Goal: Task Accomplishment & Management: Complete application form

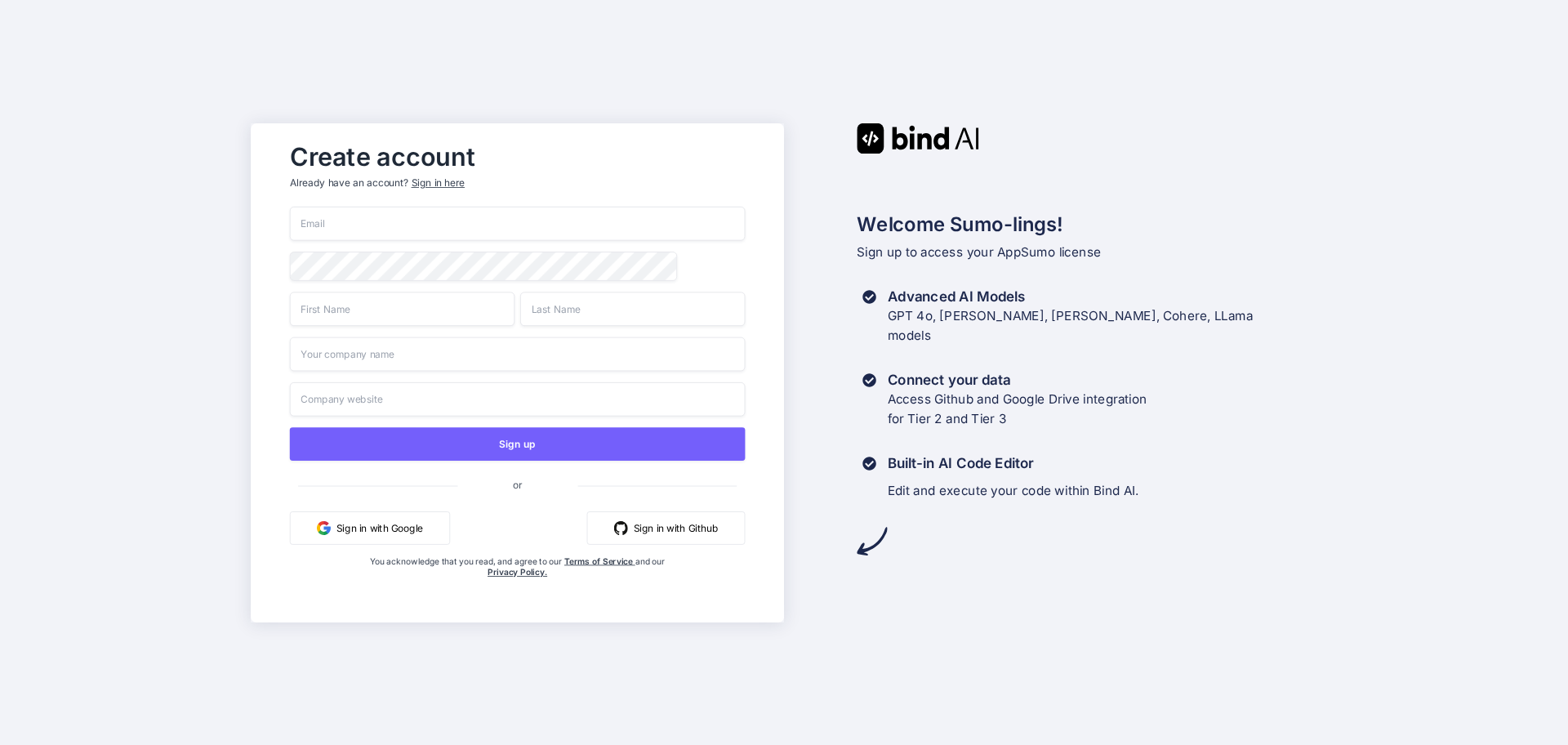
click at [382, 220] on input "email" at bounding box center [518, 224] width 456 height 34
type input "[EMAIL_ADDRESS][DOMAIN_NAME]"
type input "J.H."
type input "Bohlander"
type input "Transvise"
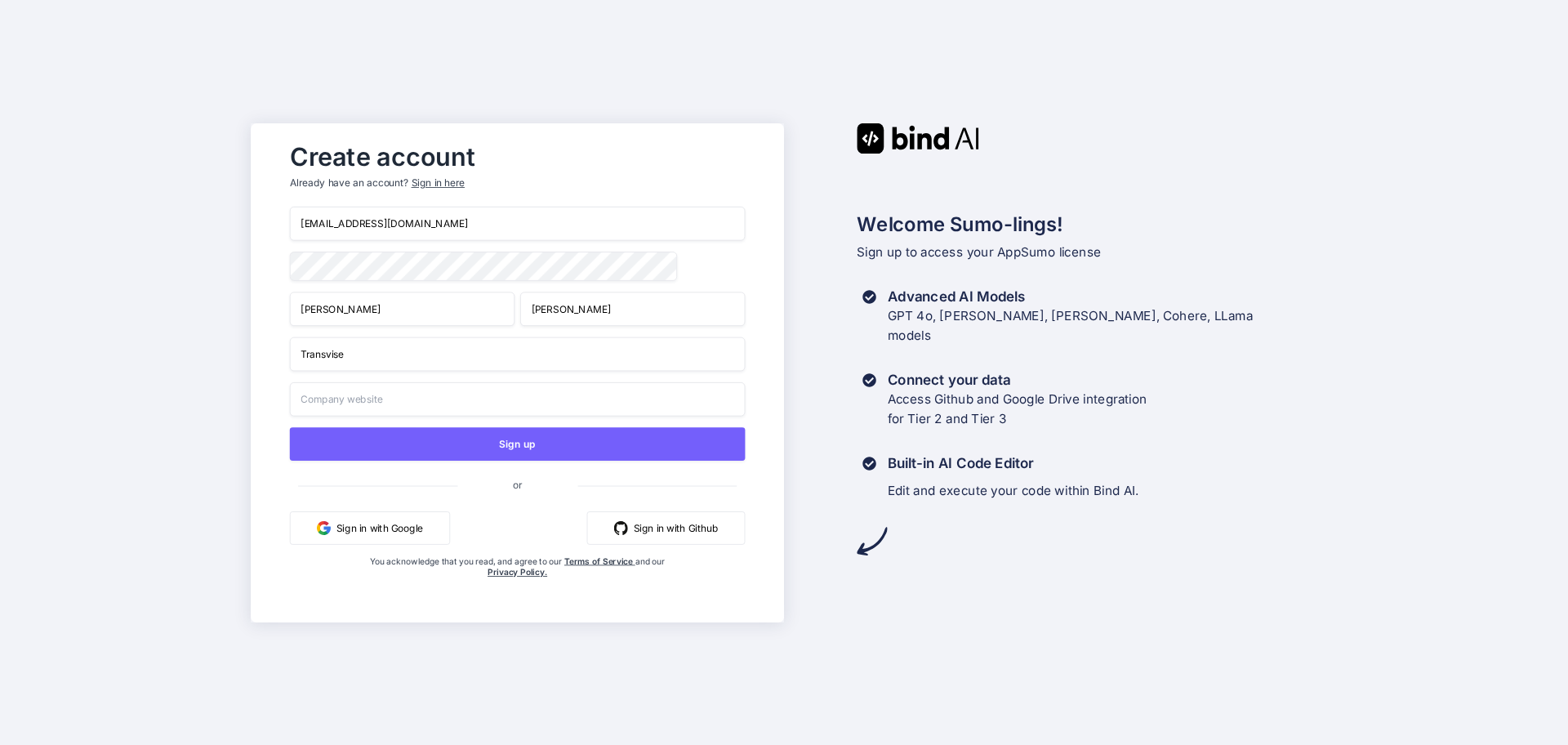
type input "Transvise"
click at [1326, 372] on div "Create account Already have an account? Sign in here info@transvise.com J.H. Bo…" at bounding box center [784, 372] width 1568 height 745
click at [405, 331] on div "info@transvise.com J.H. Bohlander Transvise Transvise Sign up or Sign in with G…" at bounding box center [518, 408] width 456 height 404
type input "Henk"
click at [590, 307] on input "Bohlander" at bounding box center [633, 308] width 224 height 34
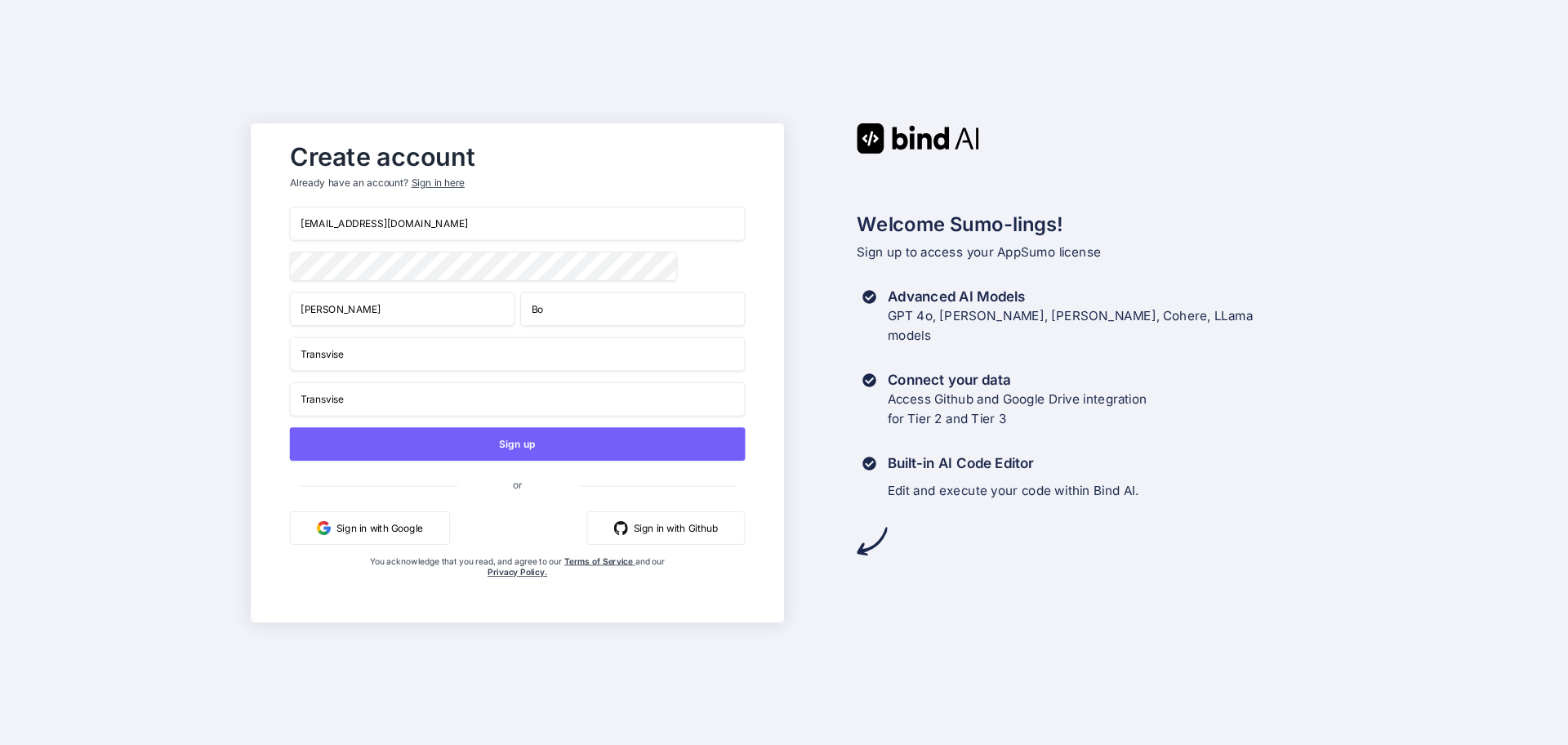
type input "Bo"
drag, startPoint x: 369, startPoint y: 356, endPoint x: 259, endPoint y: 355, distance: 110.0
click at [259, 355] on div "Create account Already have an account? Sign in here info@transvise.com Henk Bo…" at bounding box center [517, 372] width 534 height 499
type input "Transvise"
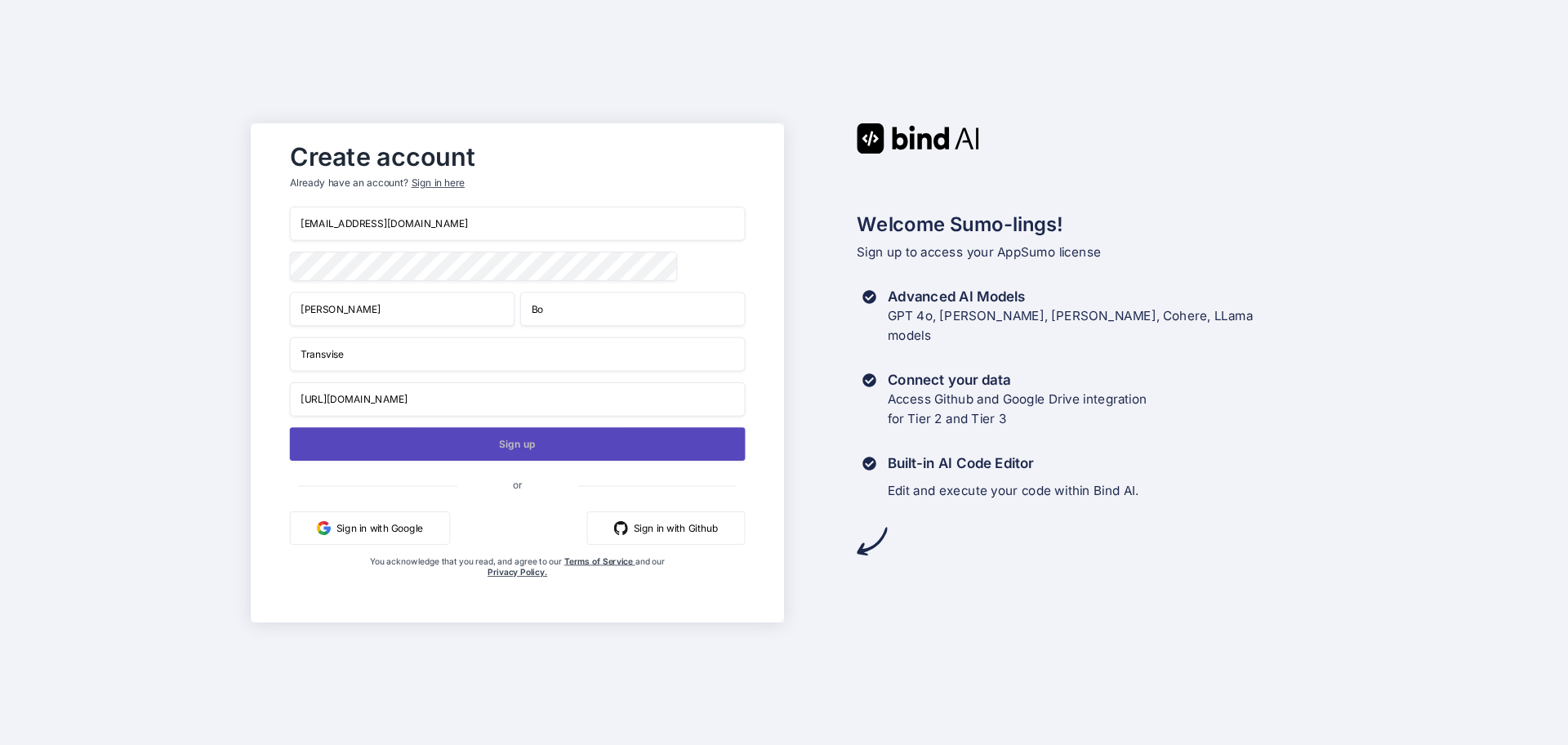
type input "https://transvise.com"
click at [515, 446] on button "Sign up" at bounding box center [518, 444] width 456 height 33
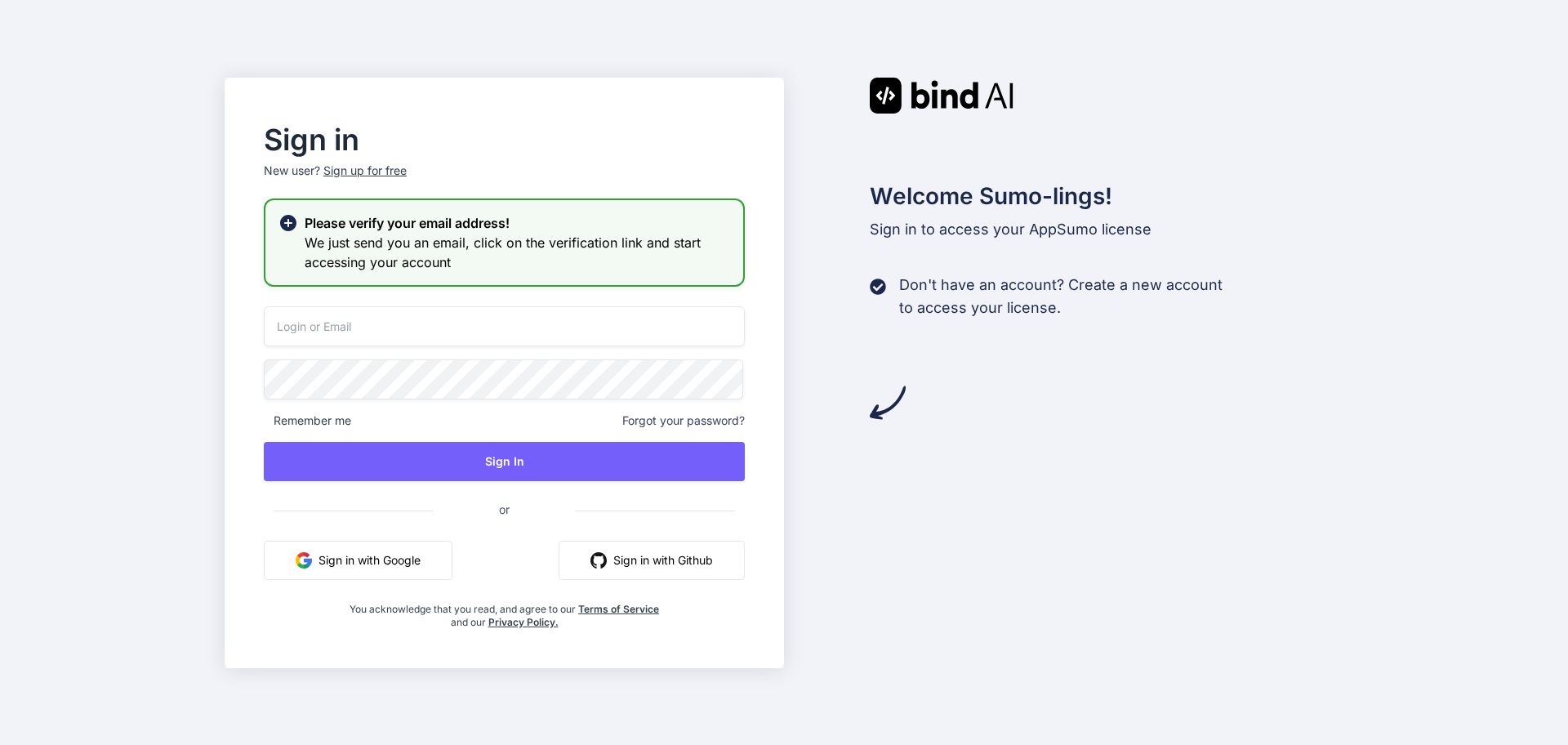
click at [880, 511] on div "Welcome Sumo-lings! Sign in to access your AppSumo license Don't have an accoun…" at bounding box center [1064, 373] width 559 height 591
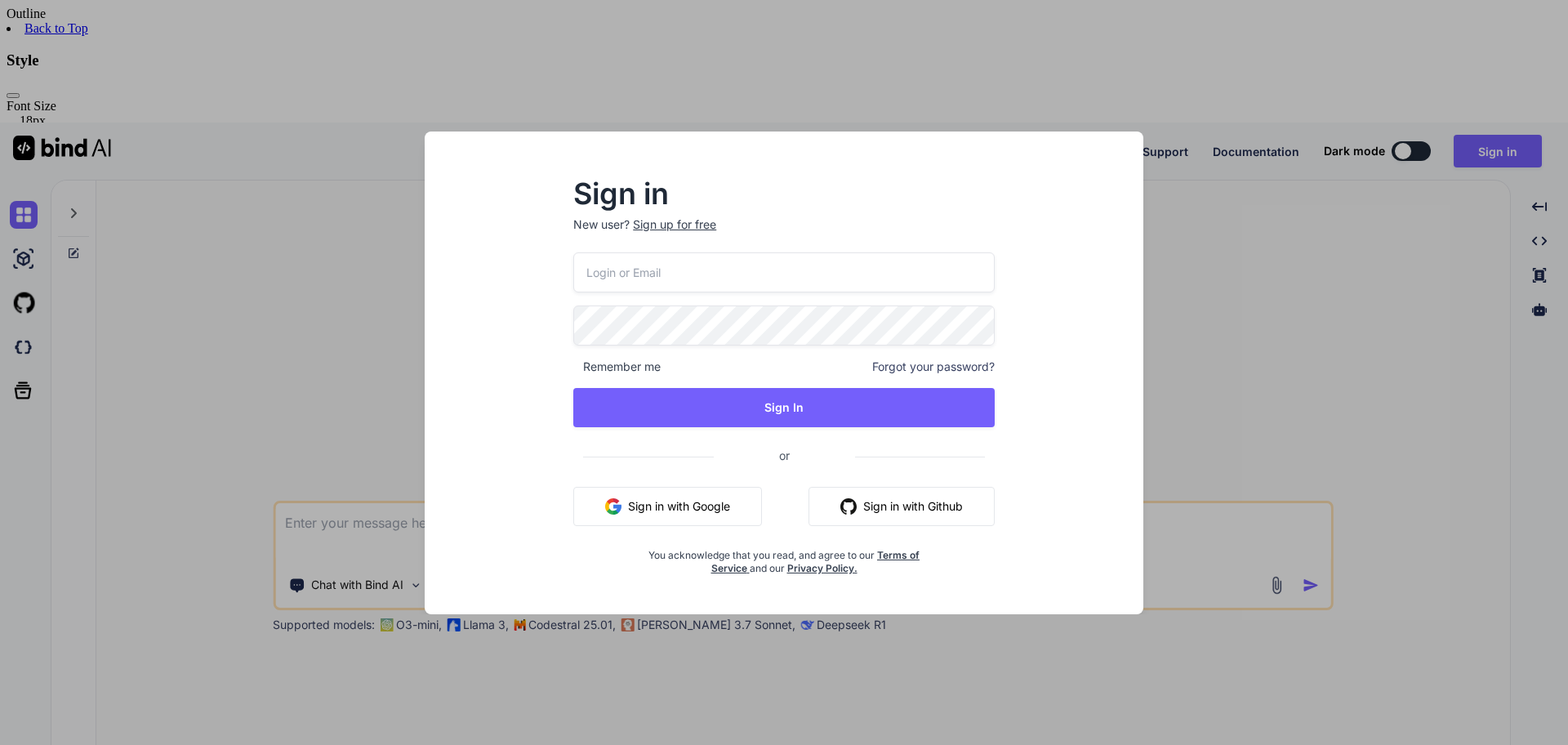
type textarea "x"
type input "[EMAIL_ADDRESS][DOMAIN_NAME]"
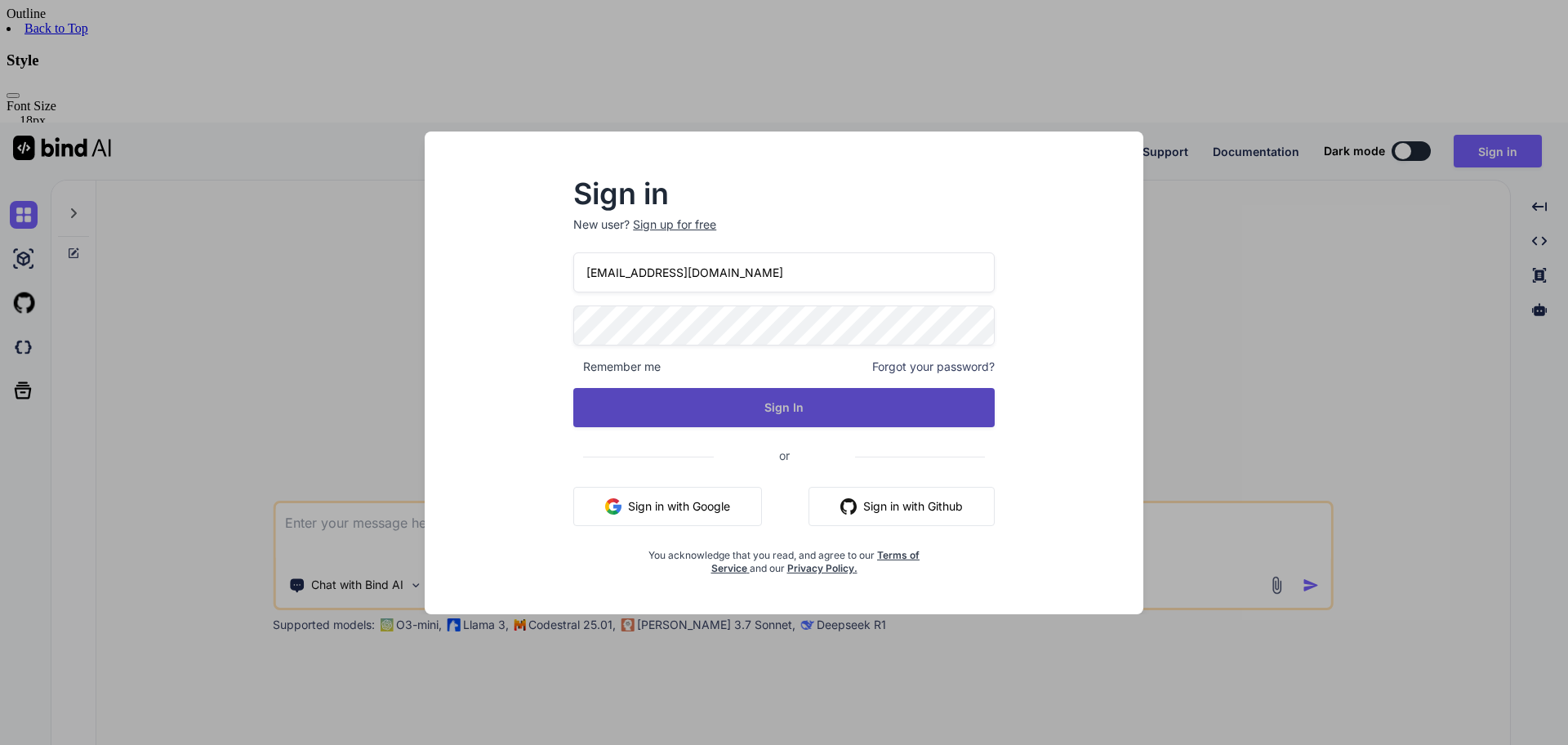
click at [828, 410] on button "Sign In" at bounding box center [784, 408] width 421 height 39
click at [784, 407] on button "Sign In" at bounding box center [784, 408] width 421 height 39
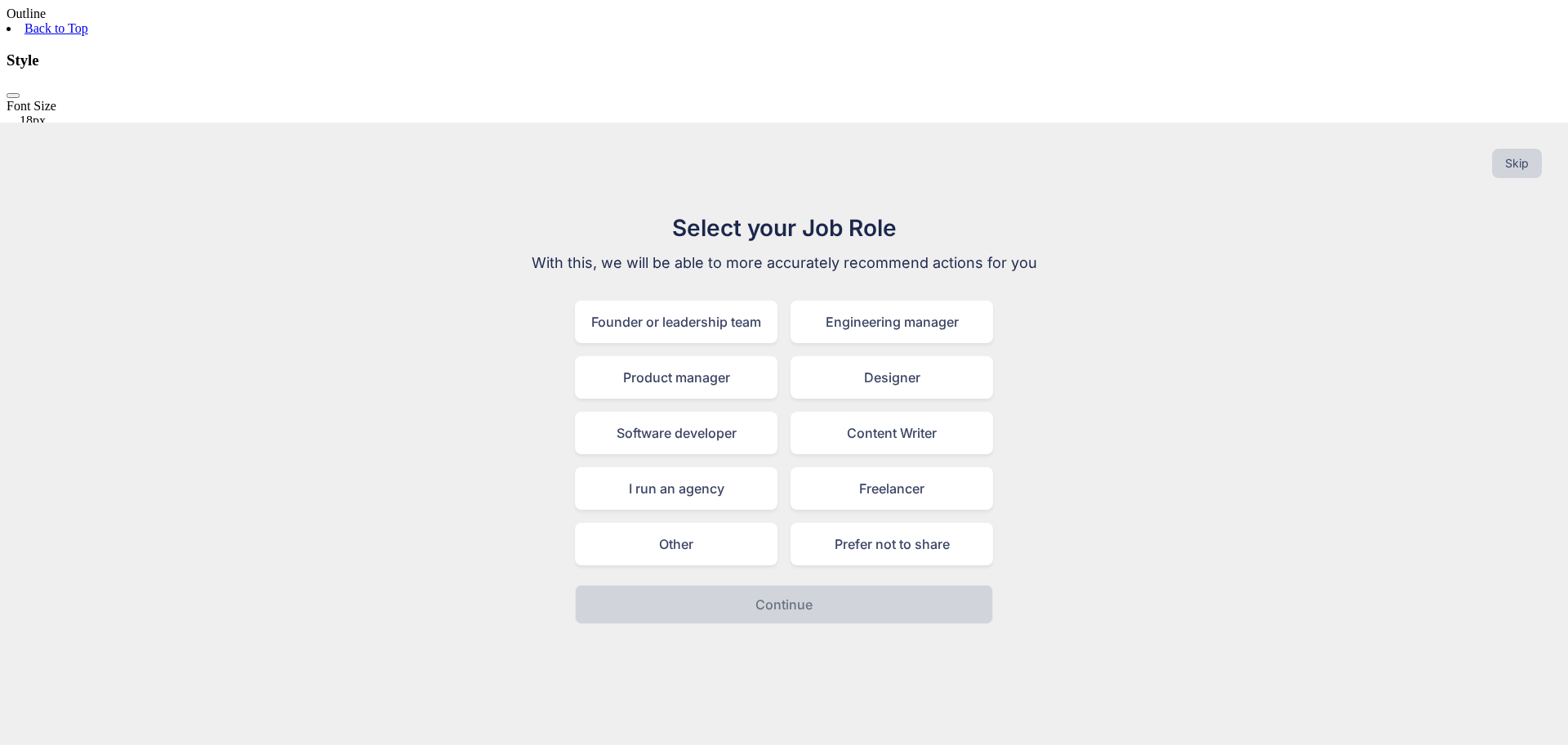
click at [1161, 362] on div "Select your Job Role With this, we will be able to more accurately recommend ac…" at bounding box center [784, 417] width 1542 height 414
click at [718, 412] on div "Software developer" at bounding box center [676, 433] width 203 height 43
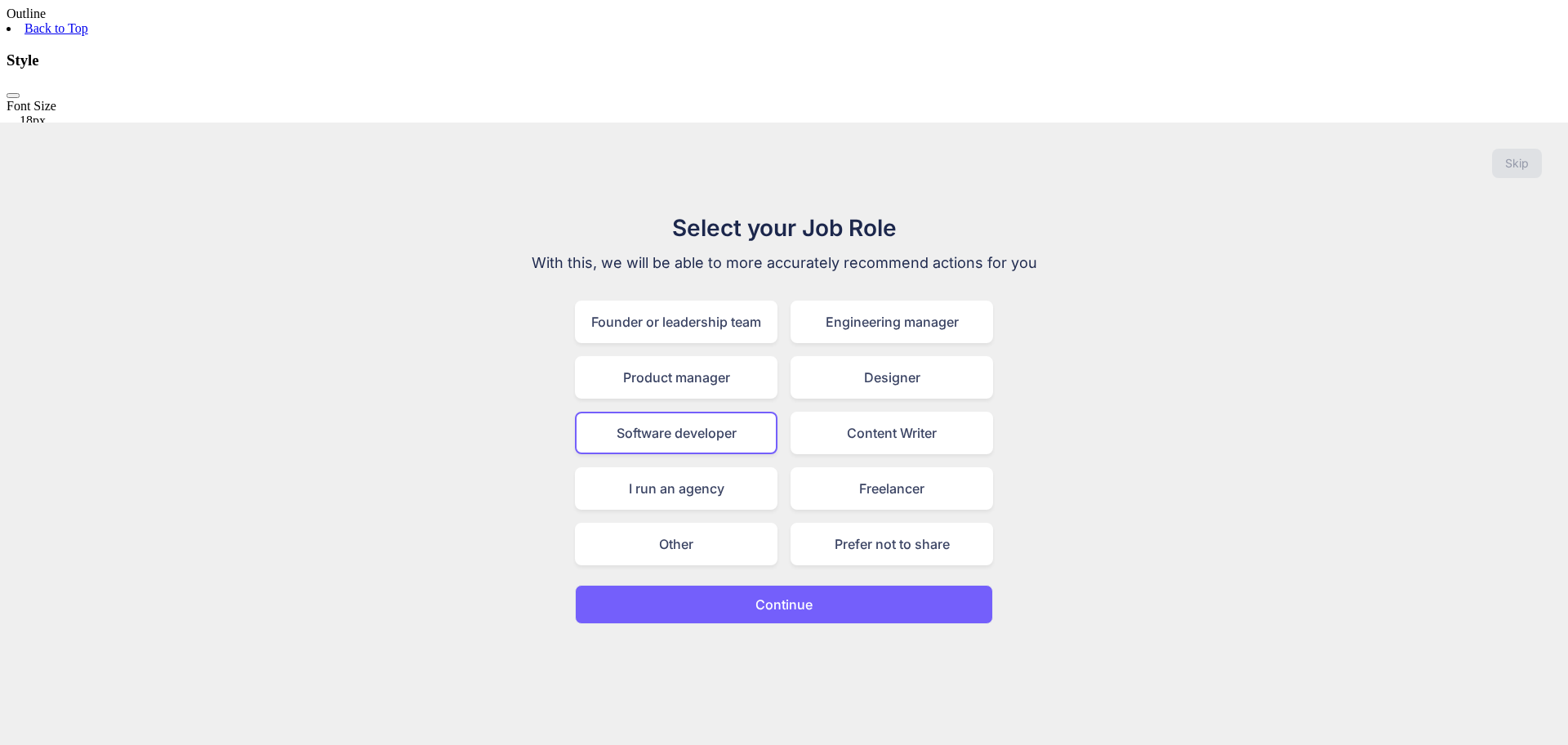
drag, startPoint x: 804, startPoint y: 488, endPoint x: 841, endPoint y: 503, distance: 39.9
click at [803, 594] on p "Continue" at bounding box center [784, 604] width 57 height 20
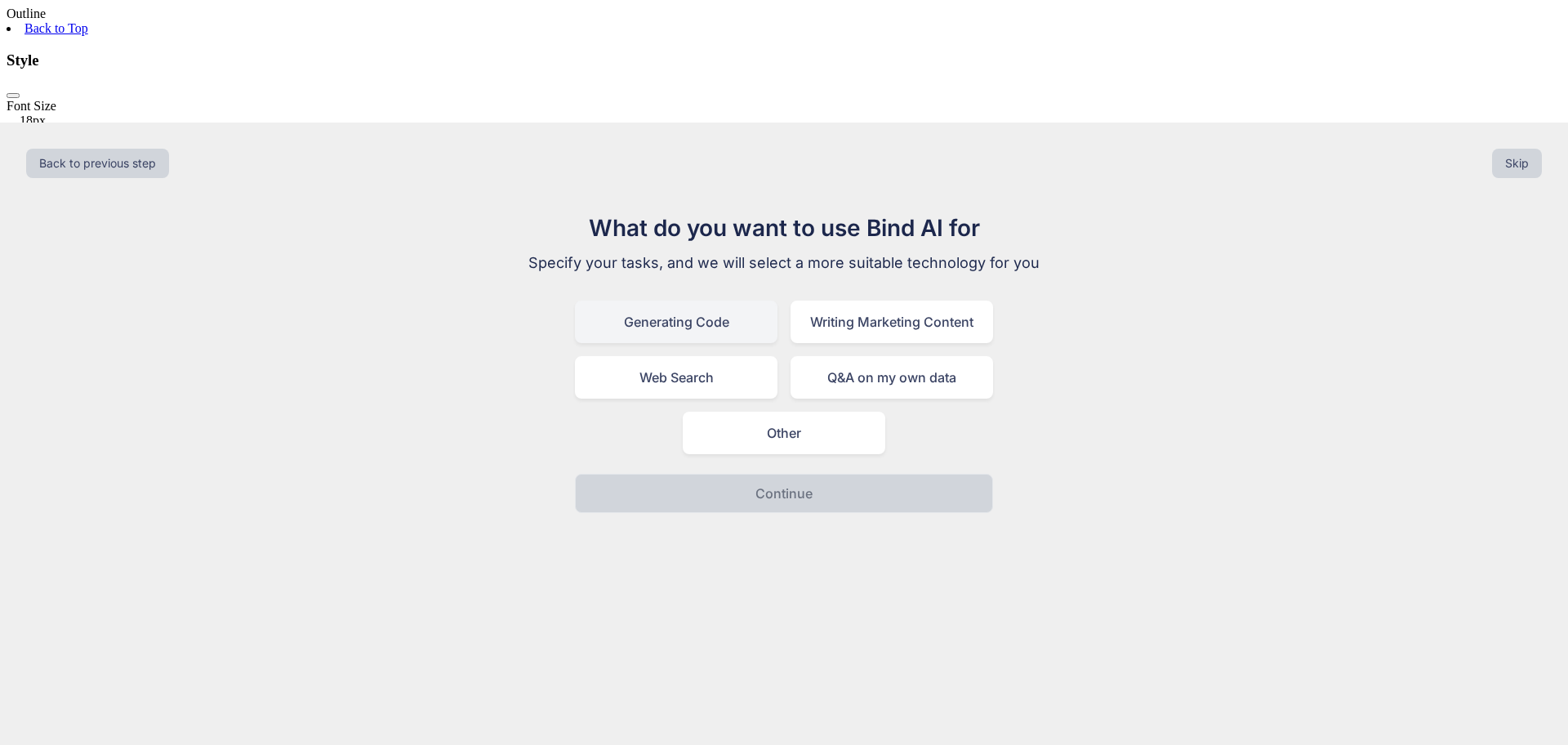
click at [698, 301] on div "Generating Code" at bounding box center [676, 322] width 203 height 43
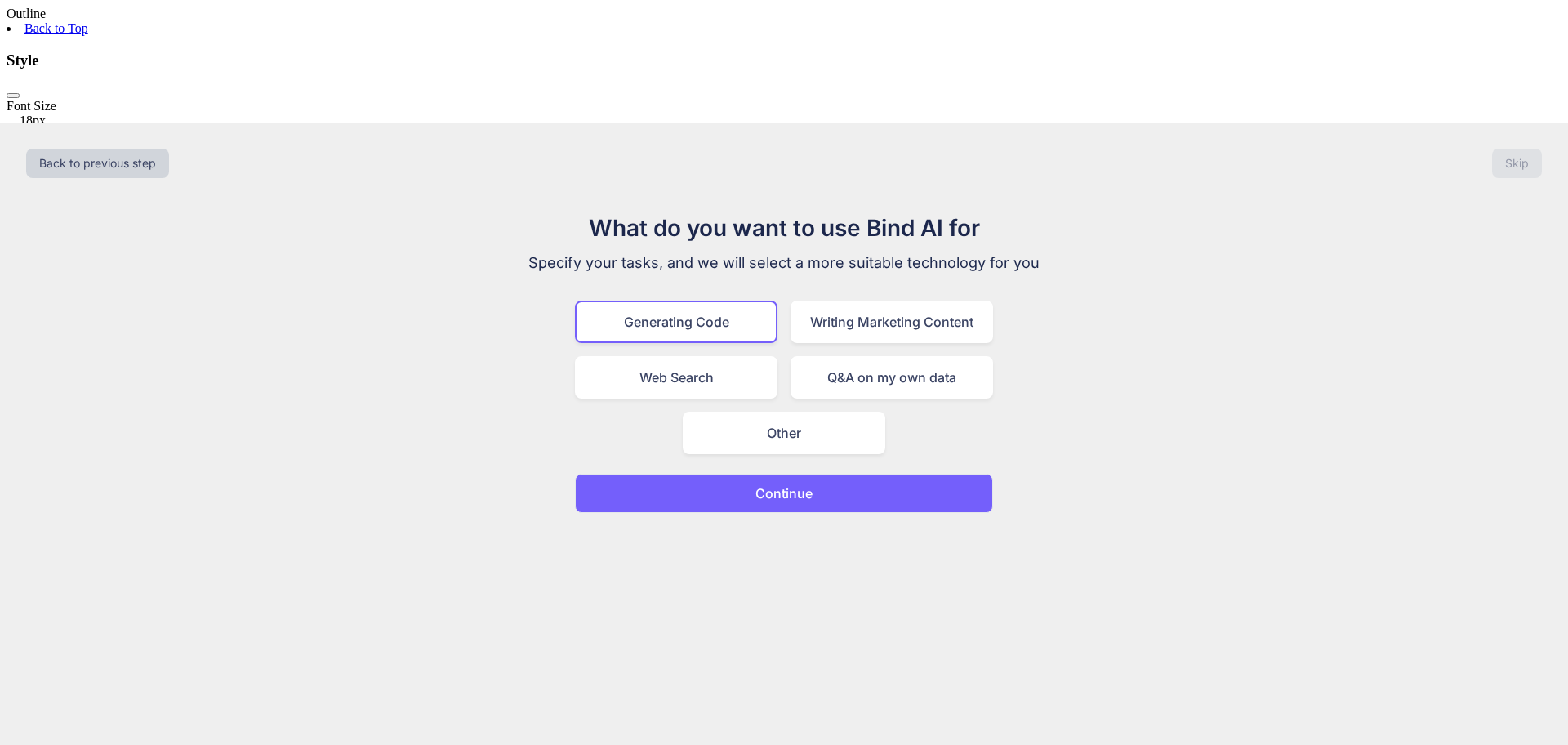
click at [821, 474] on button "Continue" at bounding box center [784, 493] width 418 height 39
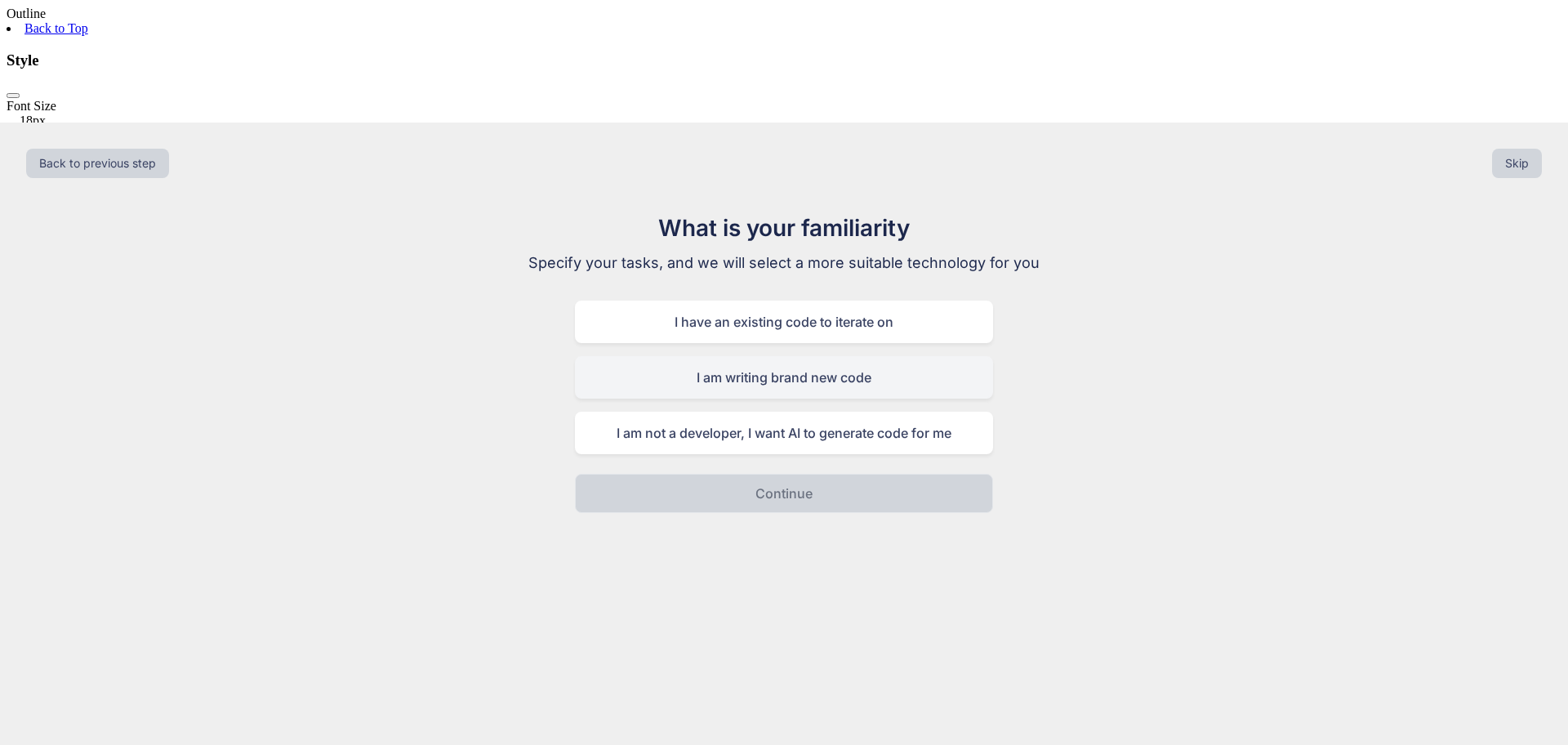
click at [801, 356] on div "I am writing brand new code" at bounding box center [784, 378] width 418 height 43
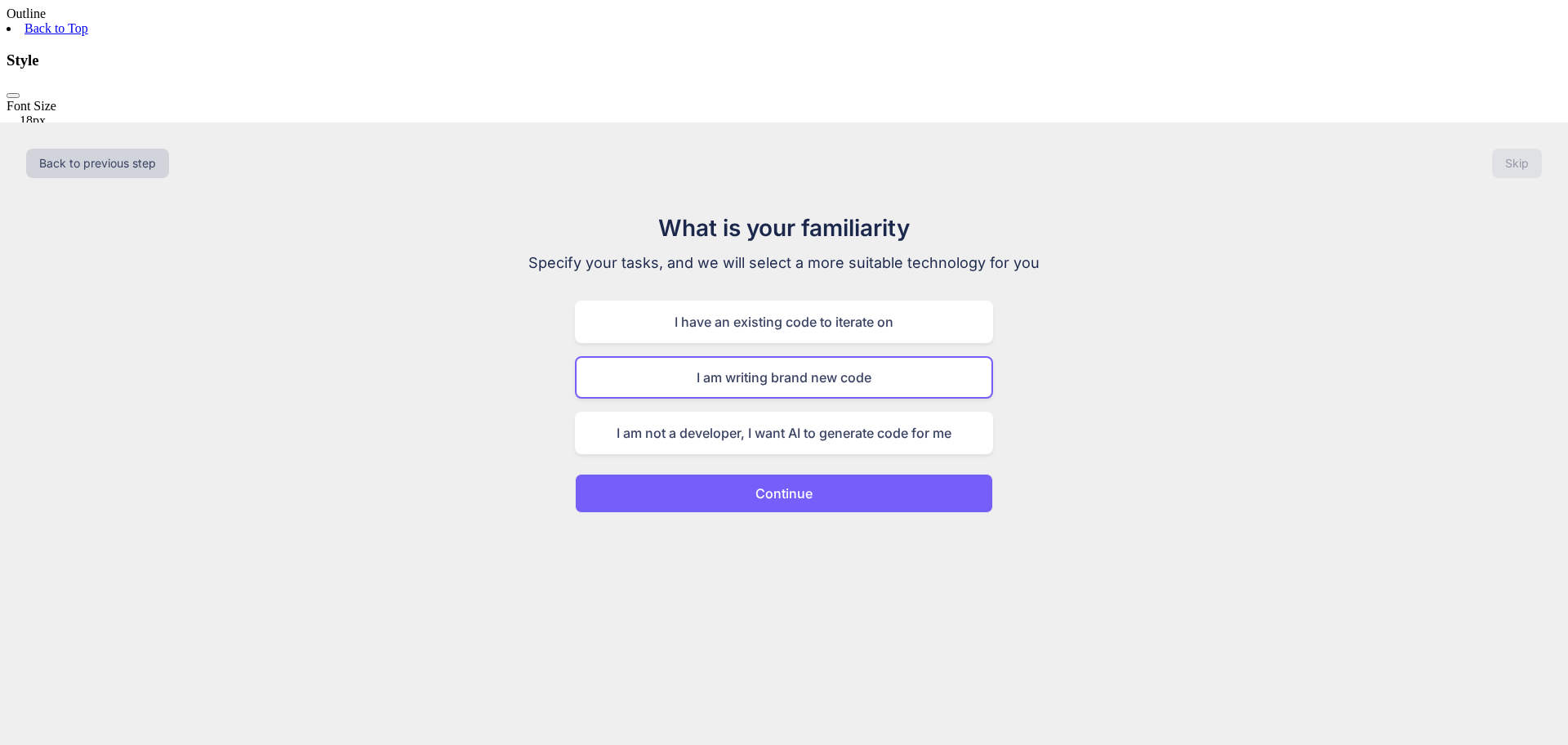
click at [803, 484] on p "Continue" at bounding box center [784, 493] width 57 height 20
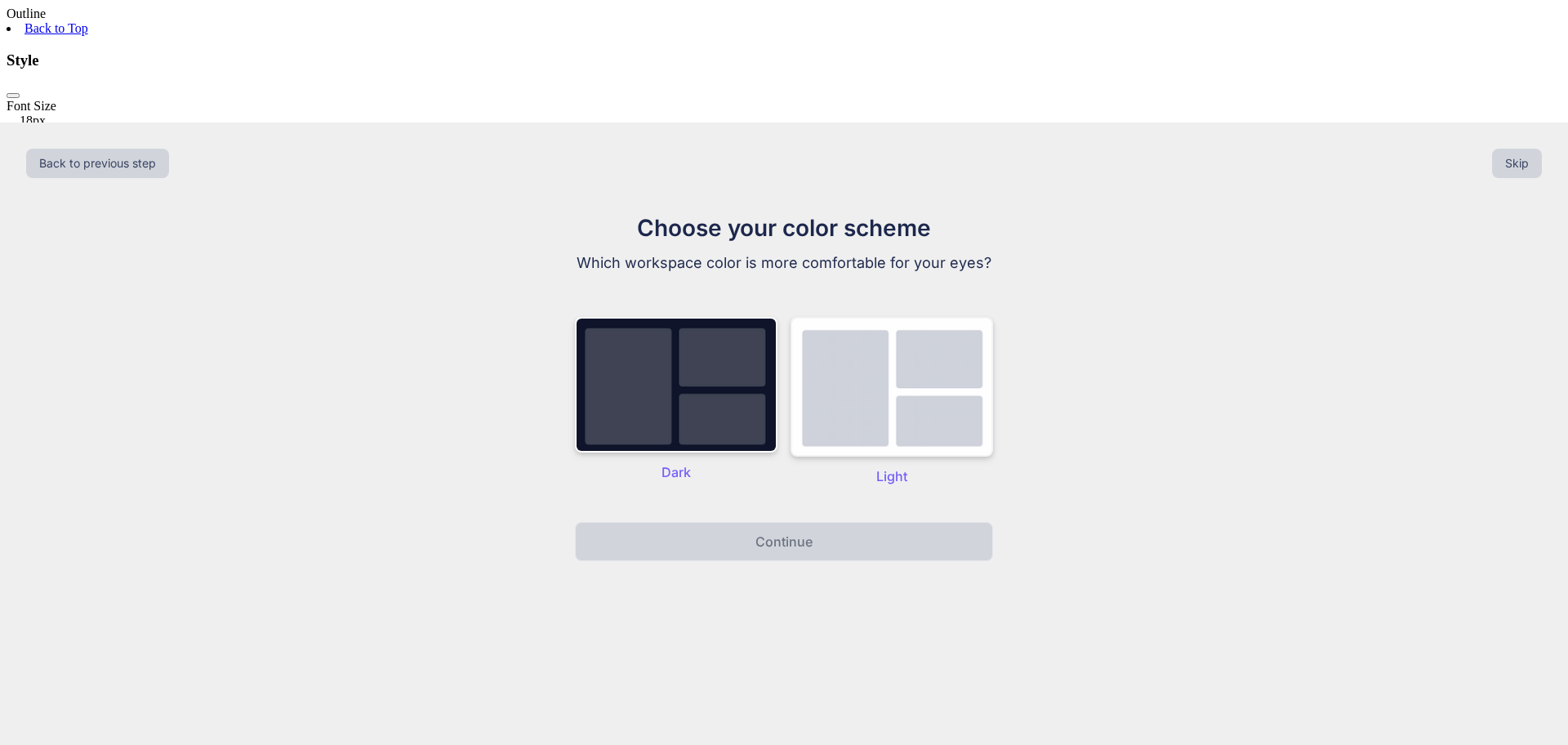
click at [859, 317] on img at bounding box center [891, 386] width 203 height 140
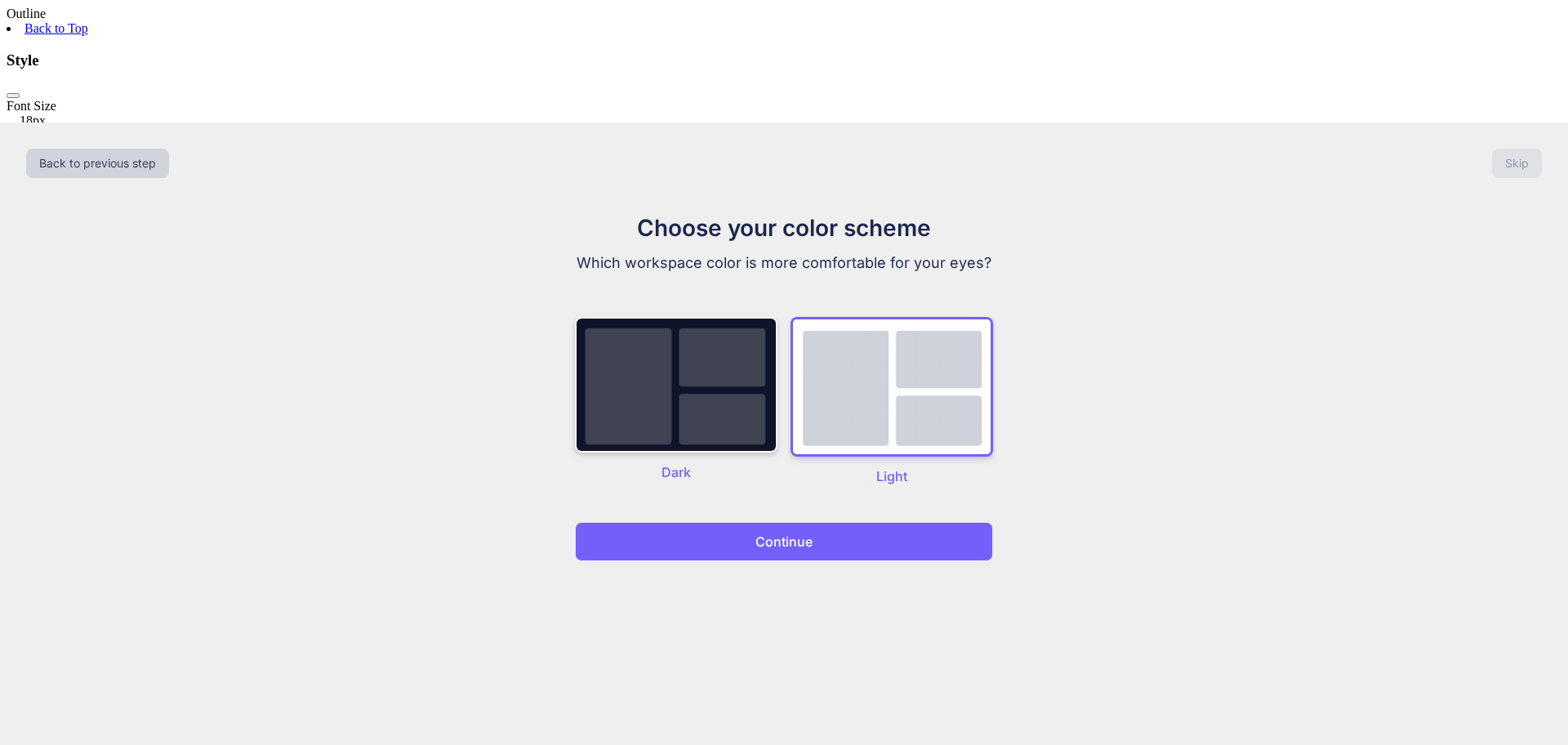
click at [814, 522] on button "Continue" at bounding box center [784, 541] width 418 height 39
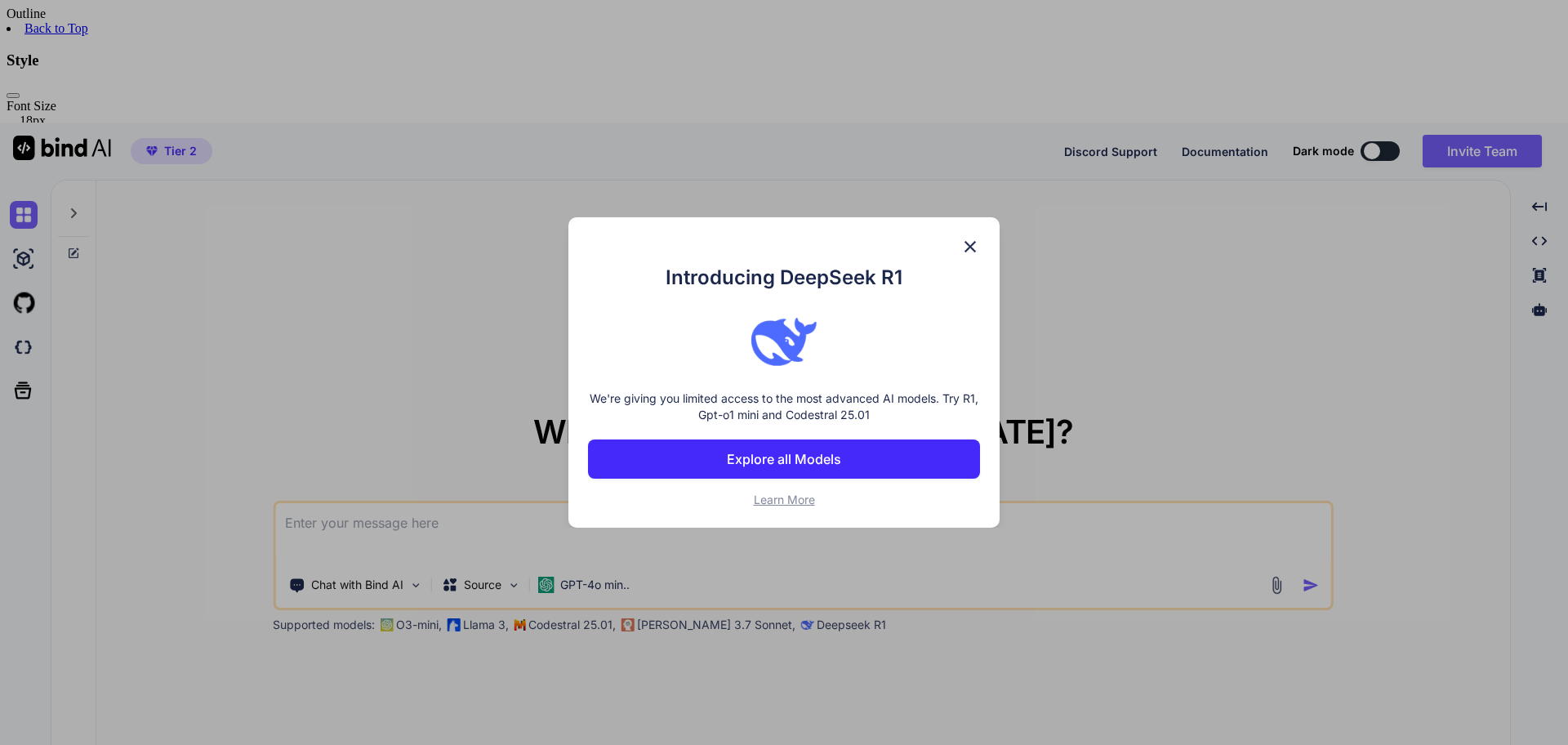
click at [786, 504] on span "Learn More" at bounding box center [784, 499] width 62 height 14
click at [768, 455] on p "Explore all Models" at bounding box center [784, 459] width 115 height 20
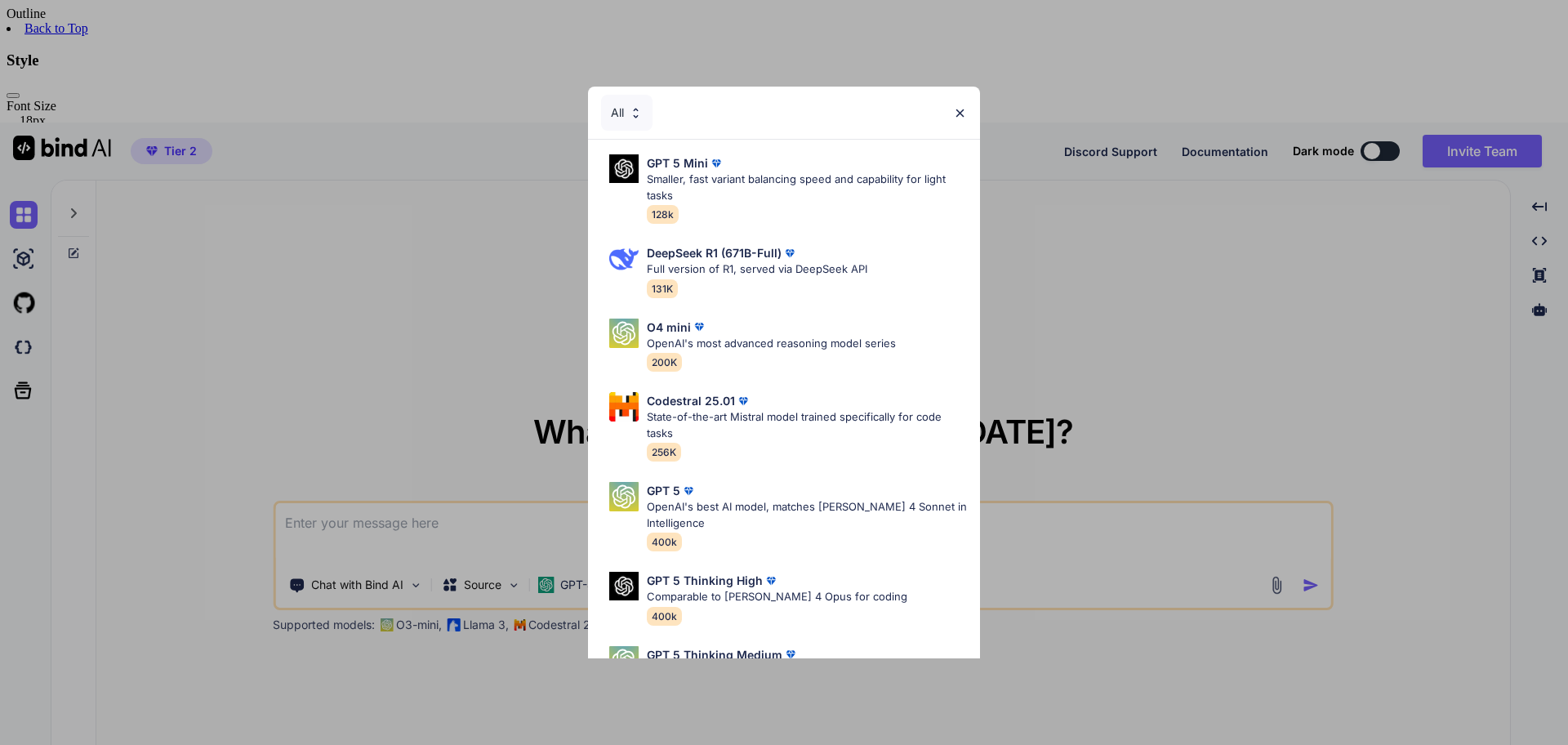
click at [1132, 609] on div "All GPT 5 Mini Smaller, fast variant balancing speed and capability for light t…" at bounding box center [784, 372] width 1568 height 745
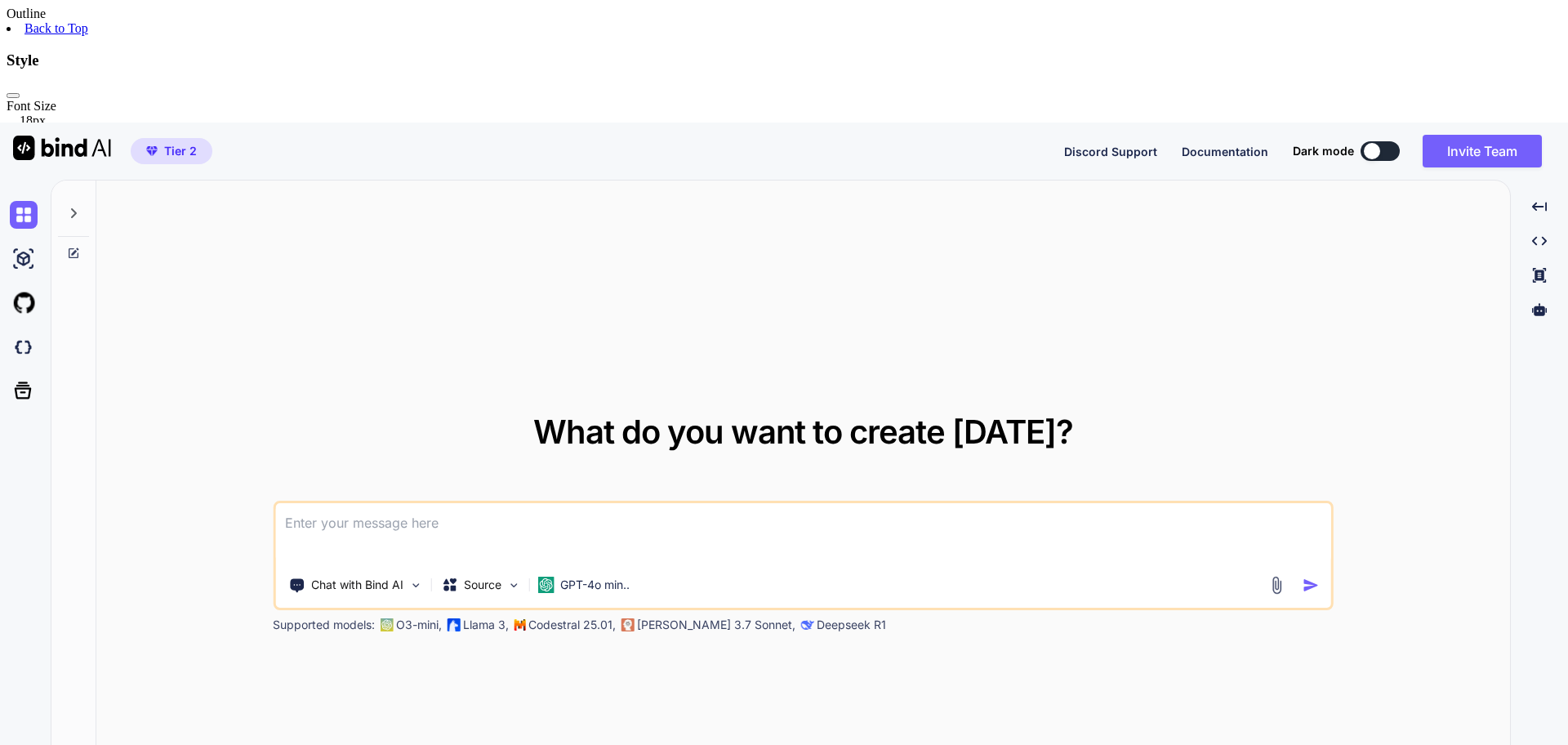
click at [1446, 325] on div "What do you want to create [DATE]? Chat with Bind AI Source GPT-4o min.. Suppor…" at bounding box center [803, 524] width 1414 height 688
